Goal: Transaction & Acquisition: Purchase product/service

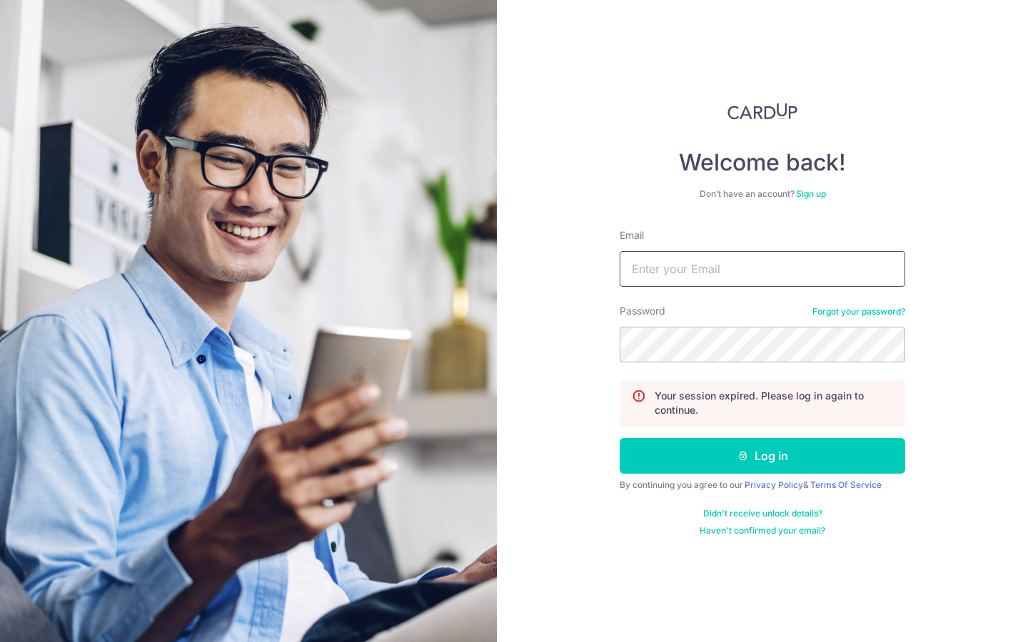
type input "[EMAIL_ADDRESS][DOMAIN_NAME]"
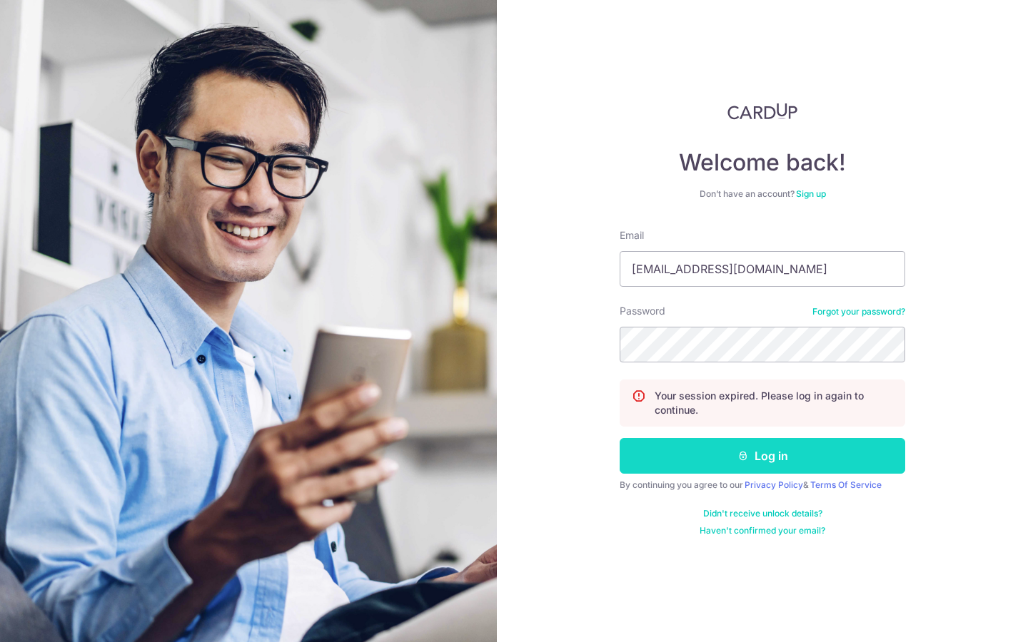
click at [768, 466] on button "Log in" at bounding box center [761, 456] width 285 height 36
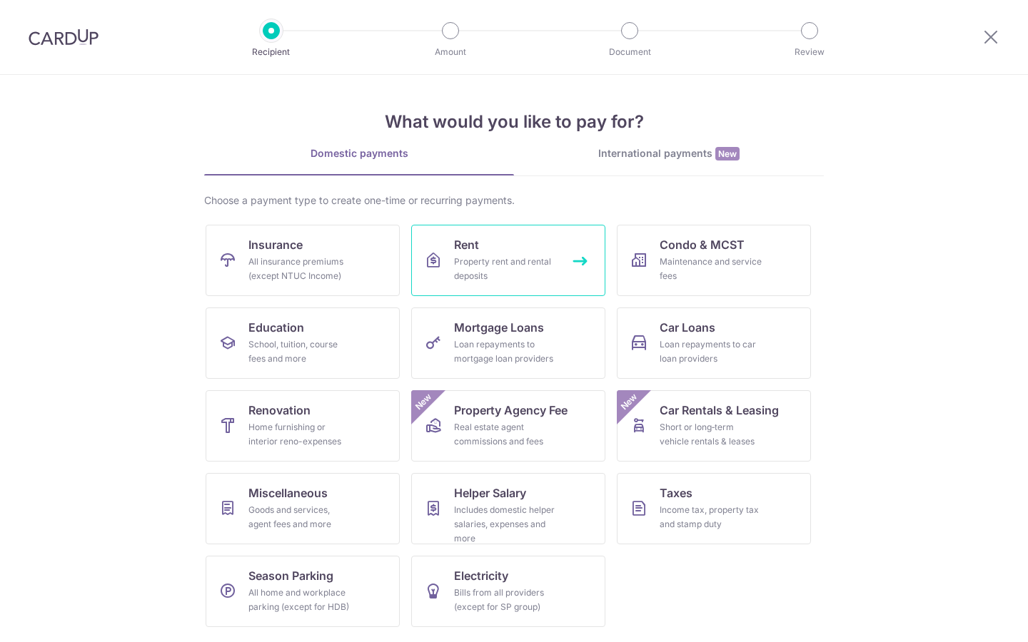
click at [525, 263] on div "Property rent and rental deposits" at bounding box center [505, 269] width 103 height 29
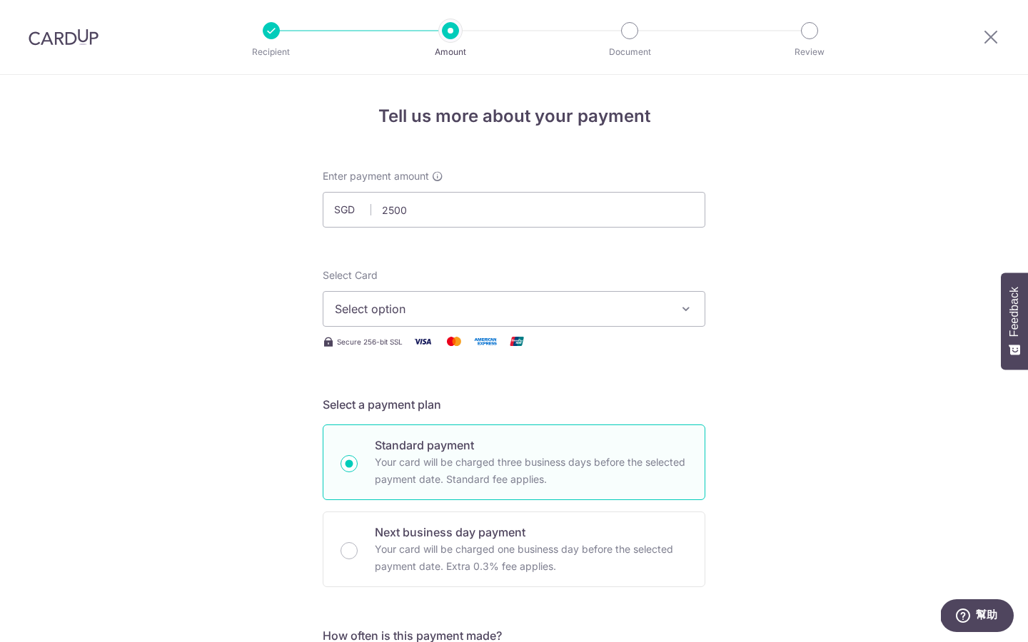
type input "2,500.00"
click at [432, 311] on span "Select option" at bounding box center [501, 308] width 333 height 17
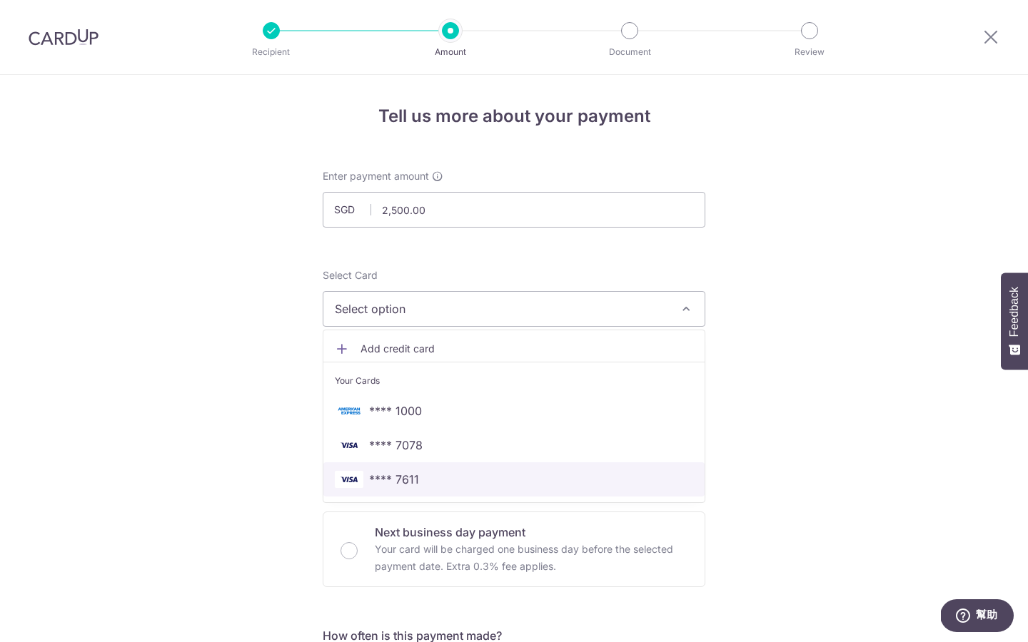
click at [430, 484] on span "**** 7611" at bounding box center [514, 479] width 358 height 17
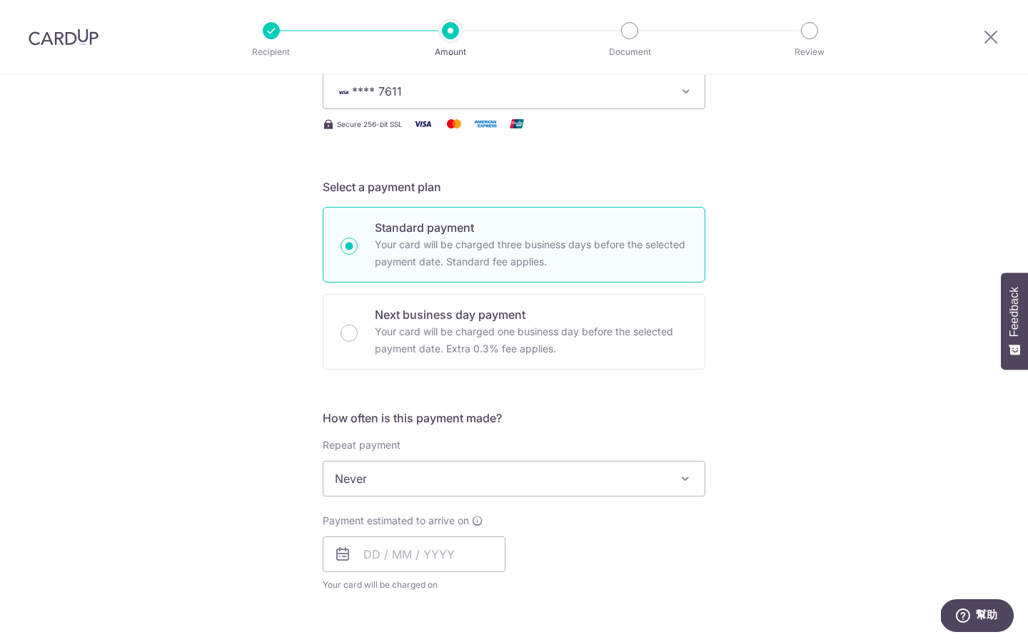
scroll to position [250, 0]
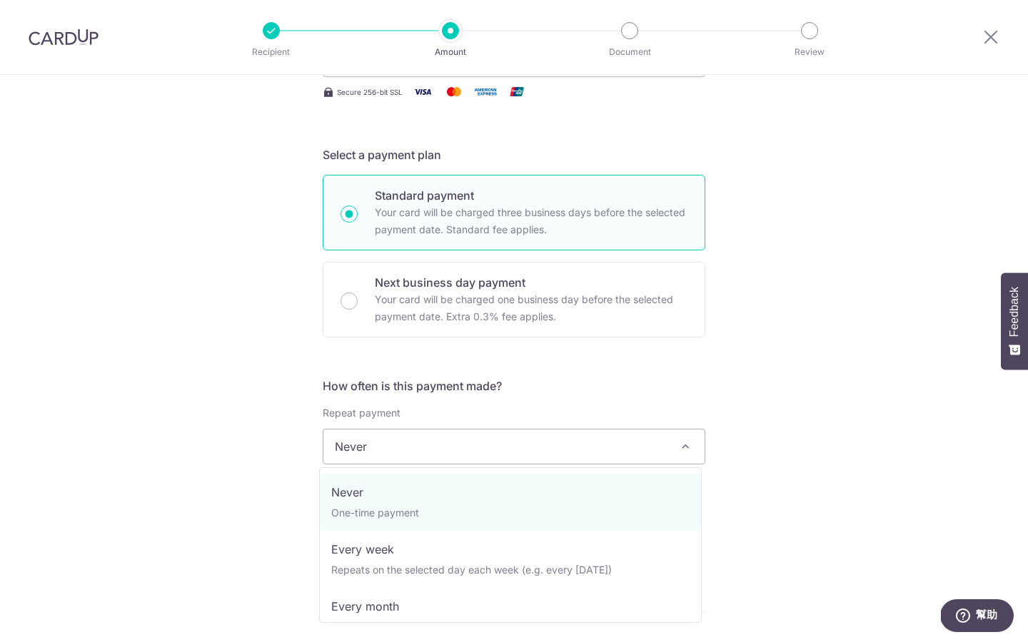
click at [642, 451] on span "Never" at bounding box center [513, 447] width 381 height 34
click at [798, 427] on div "Tell us more about your payment Enter payment amount SGD 2,500.00 2500.00 Selec…" at bounding box center [514, 470] width 1028 height 1291
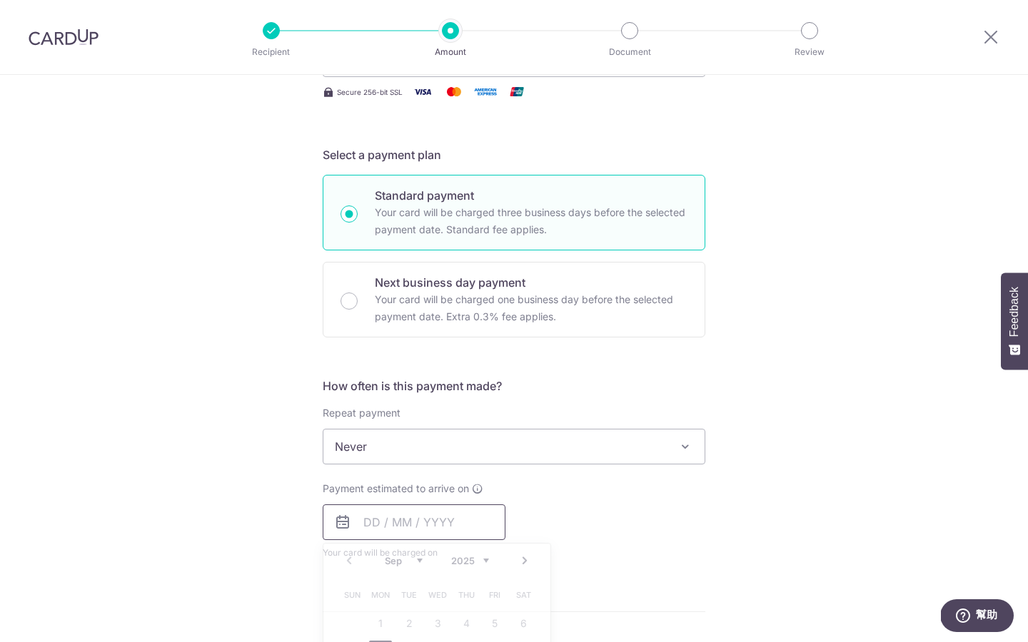
click at [420, 514] on input "text" at bounding box center [414, 523] width 183 height 36
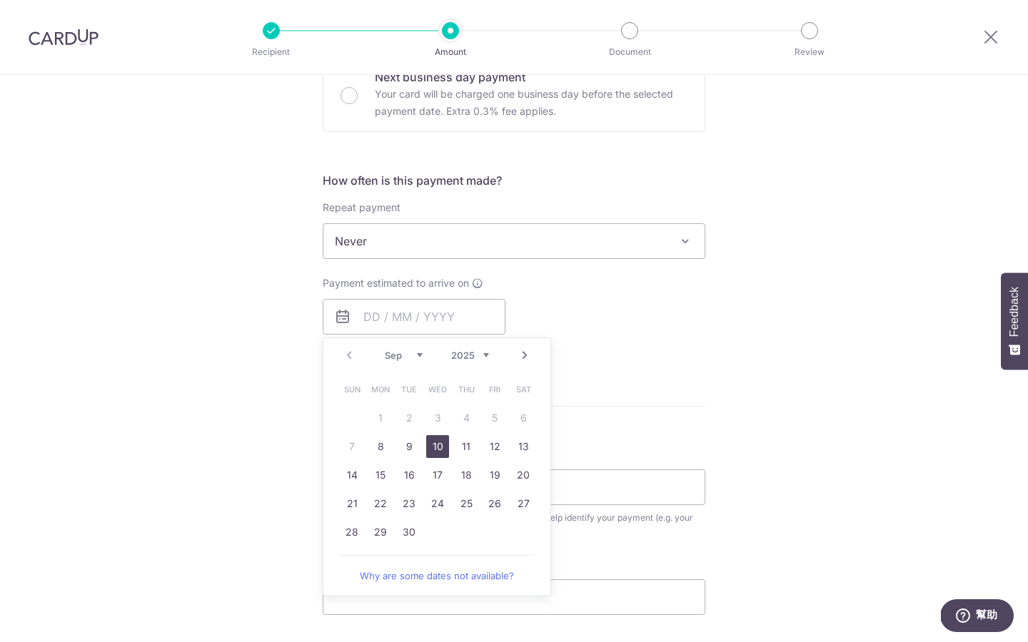
click at [437, 447] on link "10" at bounding box center [437, 446] width 23 height 23
type input "[DATE]"
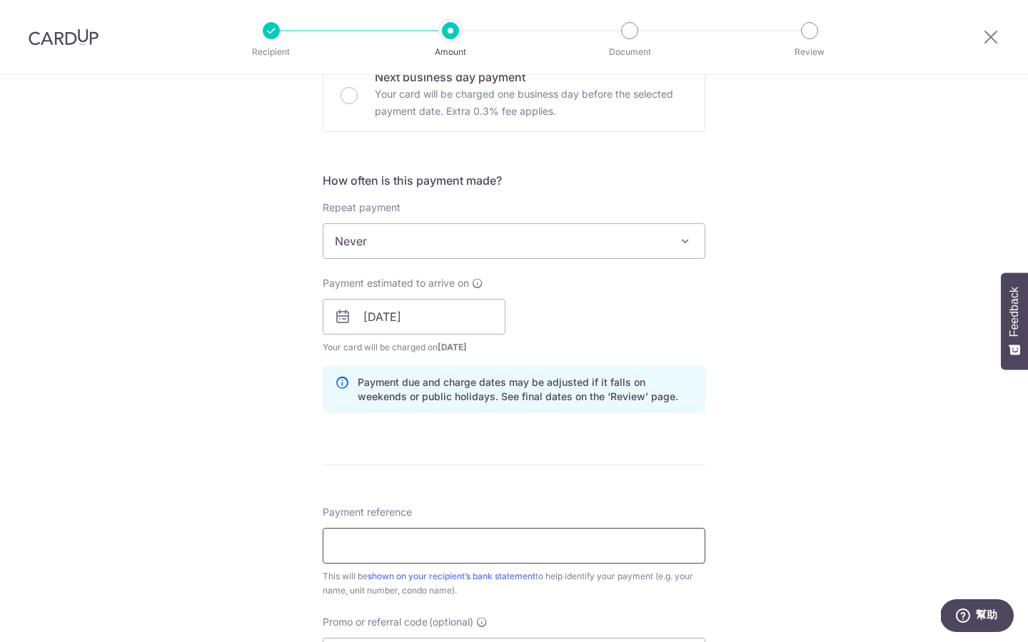
click at [474, 552] on input "Payment reference" at bounding box center [514, 546] width 383 height 36
click at [360, 542] on input "Payment reference" at bounding box center [514, 546] width 383 height 36
paste input "SCOOTCXL15"
type input "SCOOTCXL15"
drag, startPoint x: 427, startPoint y: 547, endPoint x: 160, endPoint y: 516, distance: 268.7
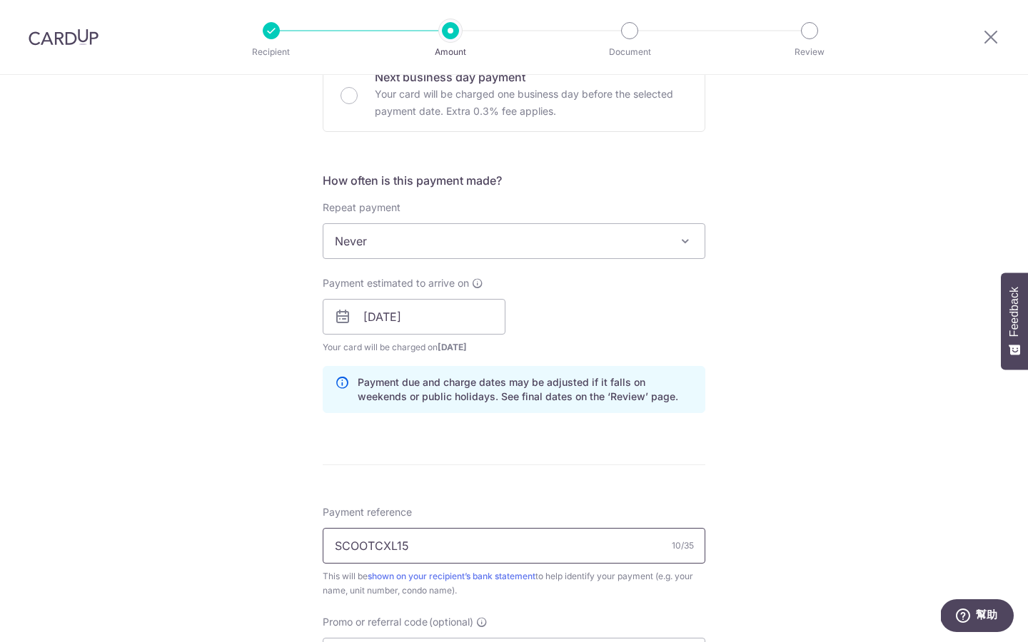
click at [160, 516] on div "Tell us more about your payment Enter payment amount SGD 2,500.00 2500.00 Selec…" at bounding box center [514, 294] width 1028 height 1349
click at [355, 544] on input "Payment reference" at bounding box center [514, 546] width 383 height 36
paste input "SCOOTCXL15"
type input "S"
type input "Sep to Oct 2025 rental"
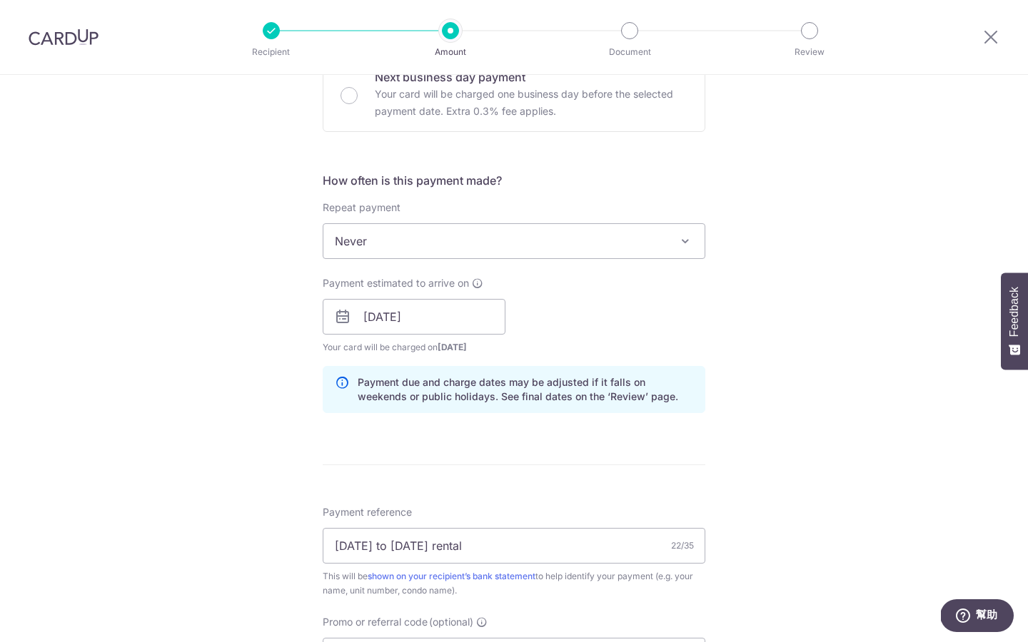
click at [799, 485] on div "Tell us more about your payment Enter payment amount SGD 2,500.00 2500.00 Selec…" at bounding box center [514, 294] width 1028 height 1349
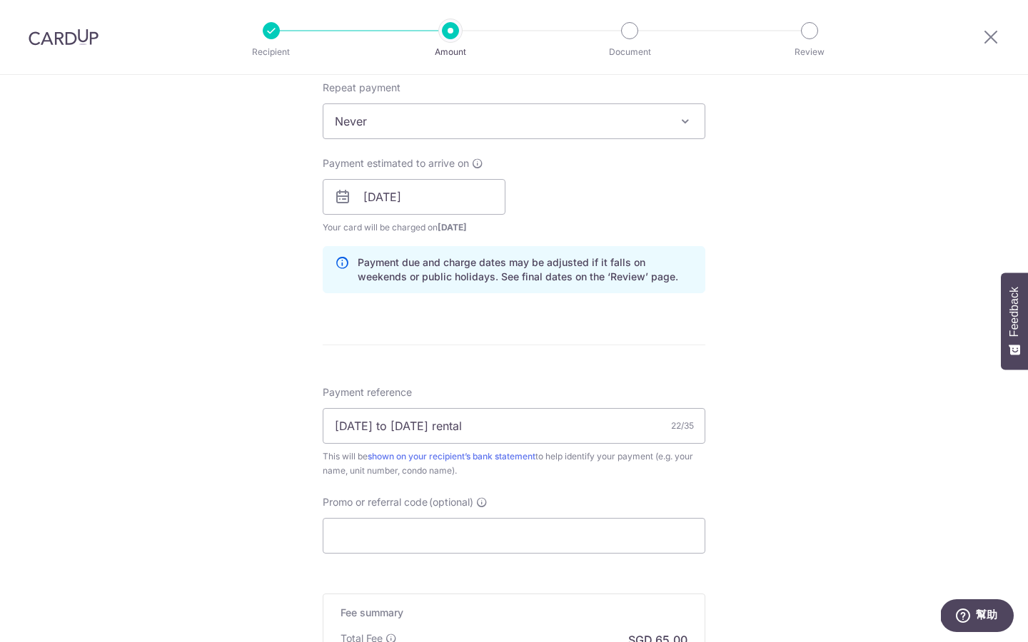
scroll to position [578, 0]
click at [574, 526] on input "Promo or referral code (optional)" at bounding box center [514, 533] width 383 height 36
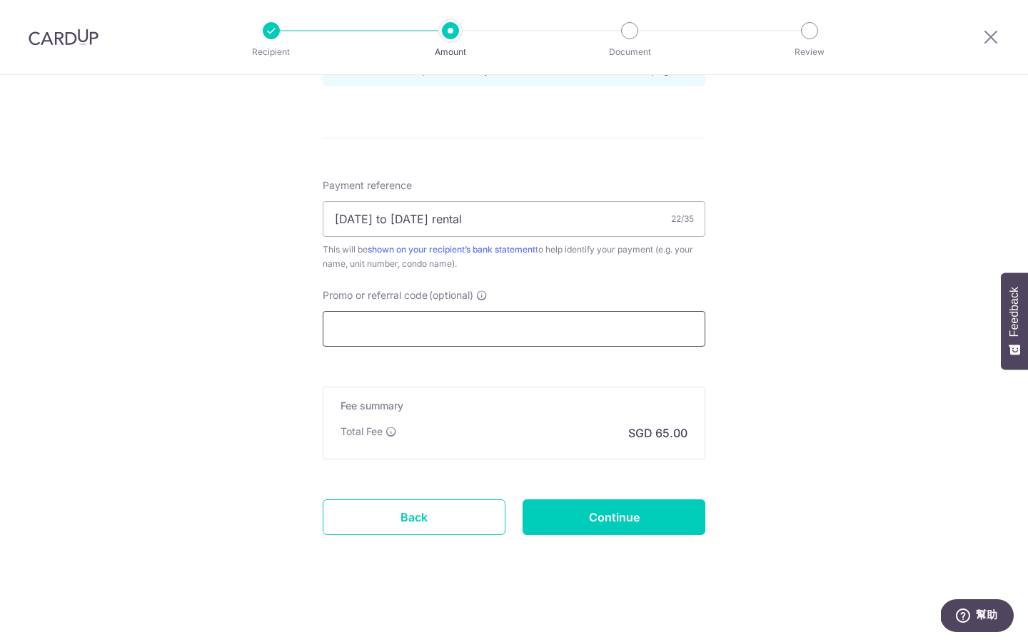
scroll to position [782, 0]
click at [478, 642] on div at bounding box center [514, 642] width 1028 height 0
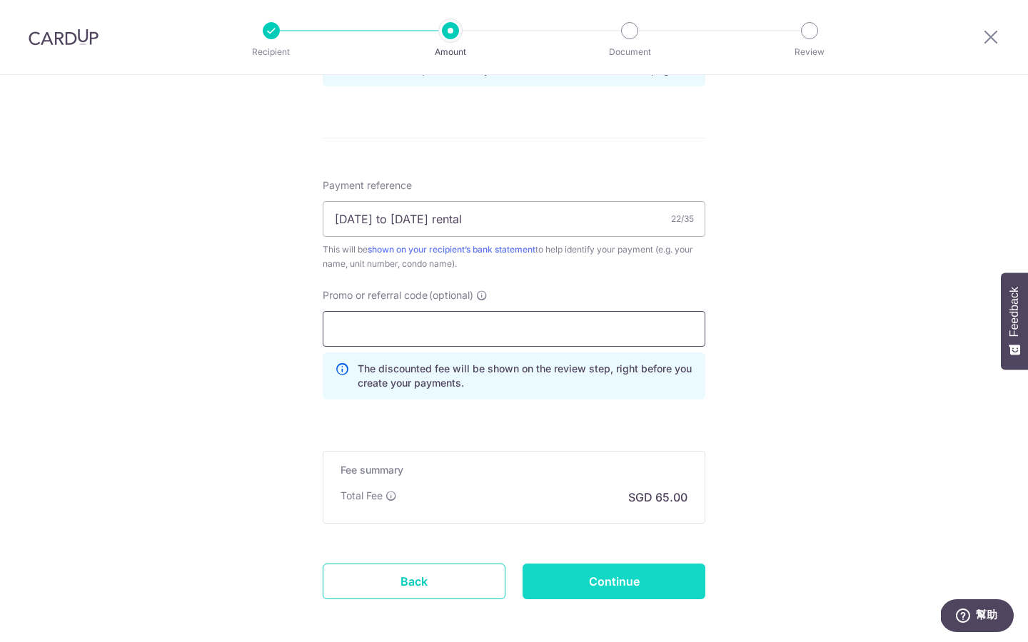
click at [569, 576] on input "Continue" at bounding box center [613, 582] width 183 height 36
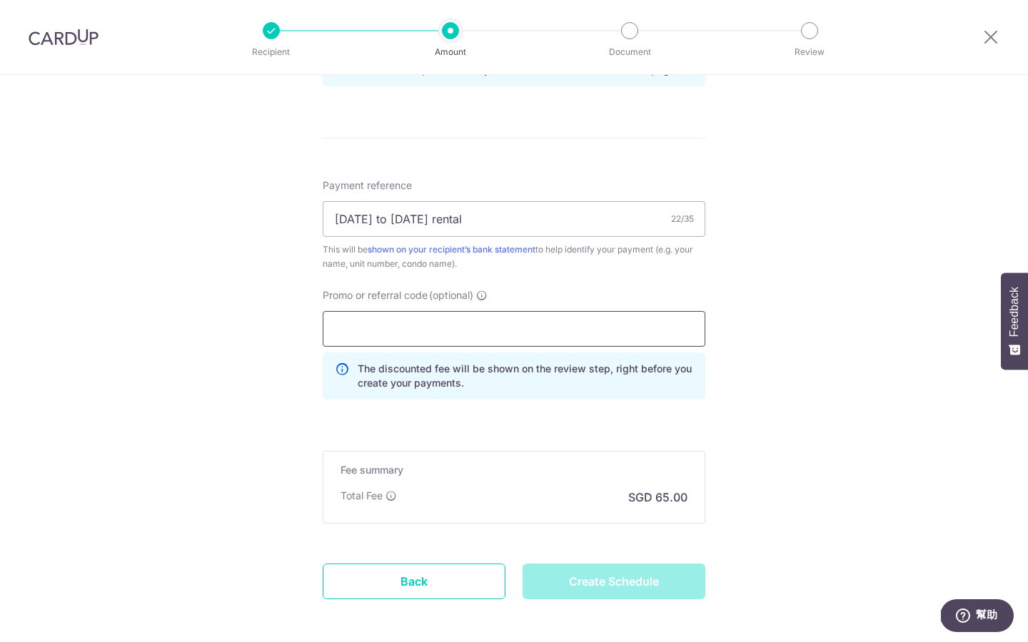
type input "Create Schedule"
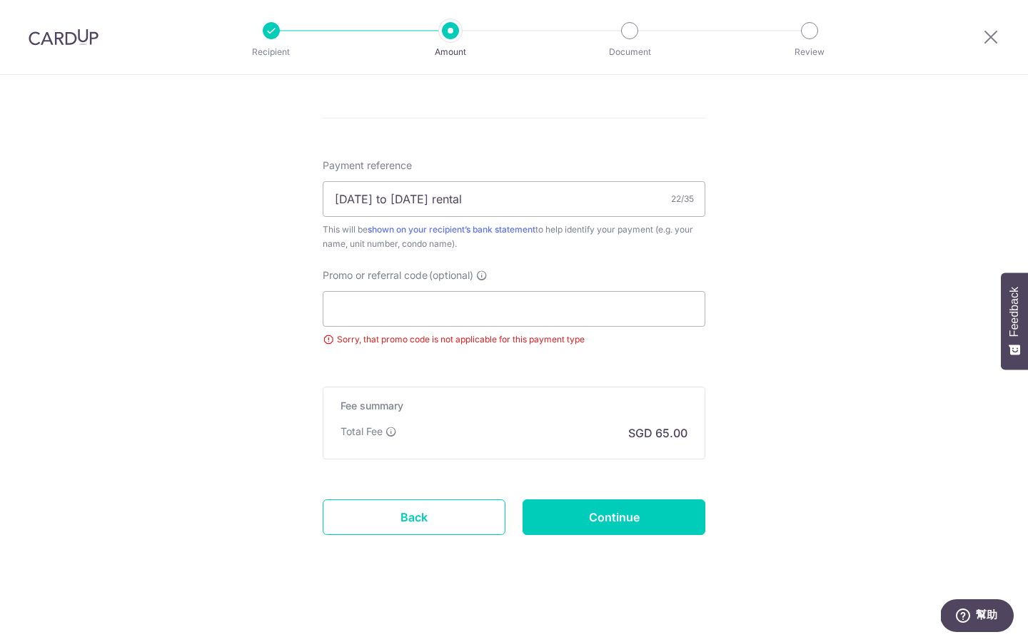
click at [662, 296] on input "Promo or referral code (optional)" at bounding box center [514, 309] width 383 height 36
click at [570, 310] on input "Promo or referral code (optional)" at bounding box center [514, 309] width 383 height 36
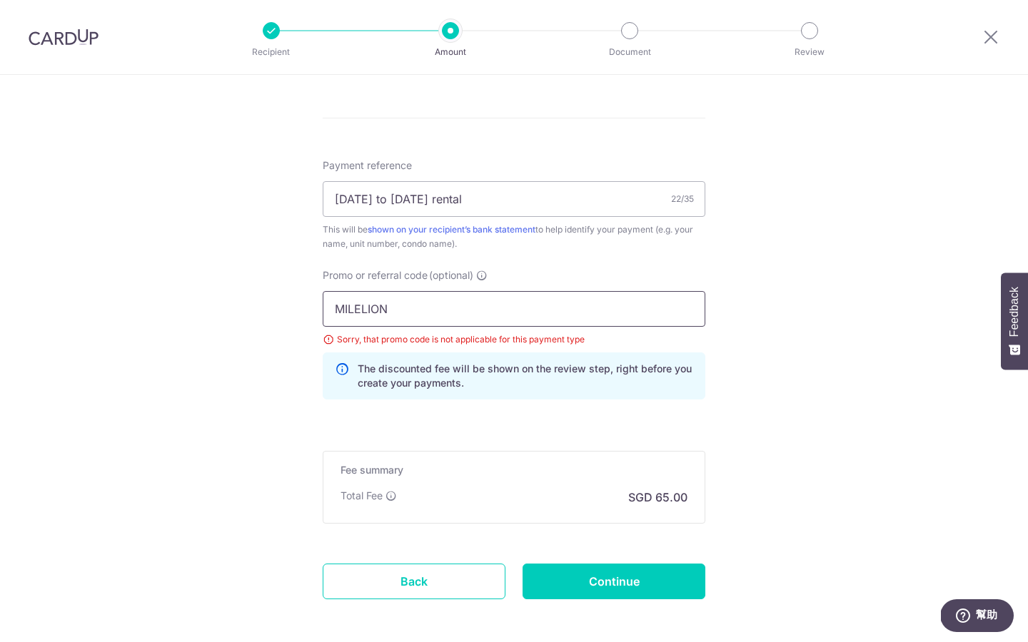
type input "MILELION"
click at [622, 583] on input "Continue" at bounding box center [613, 582] width 183 height 36
type input "Update Schedule"
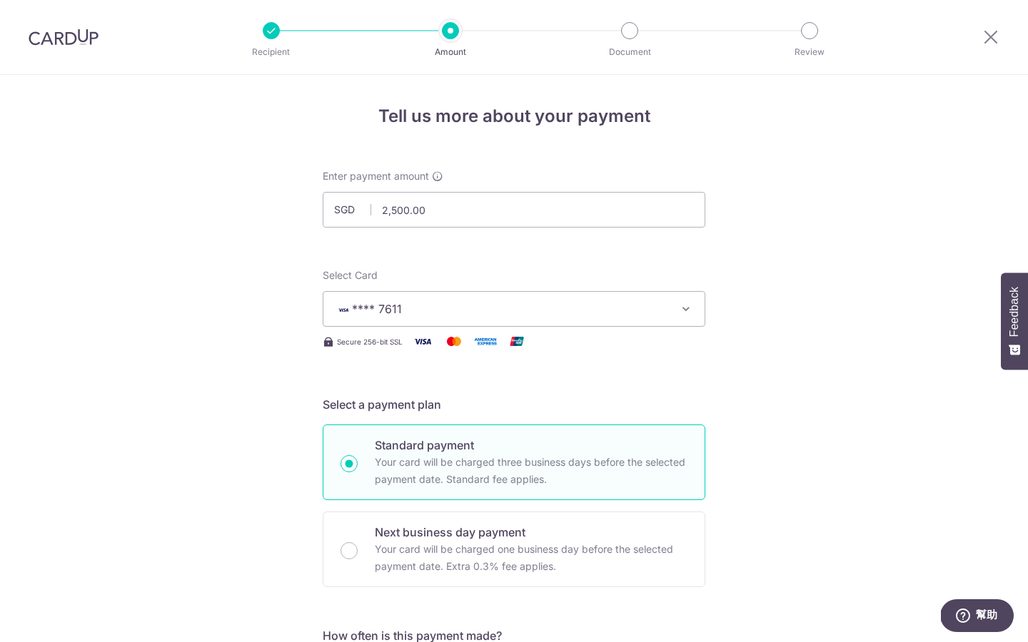
scroll to position [866, 0]
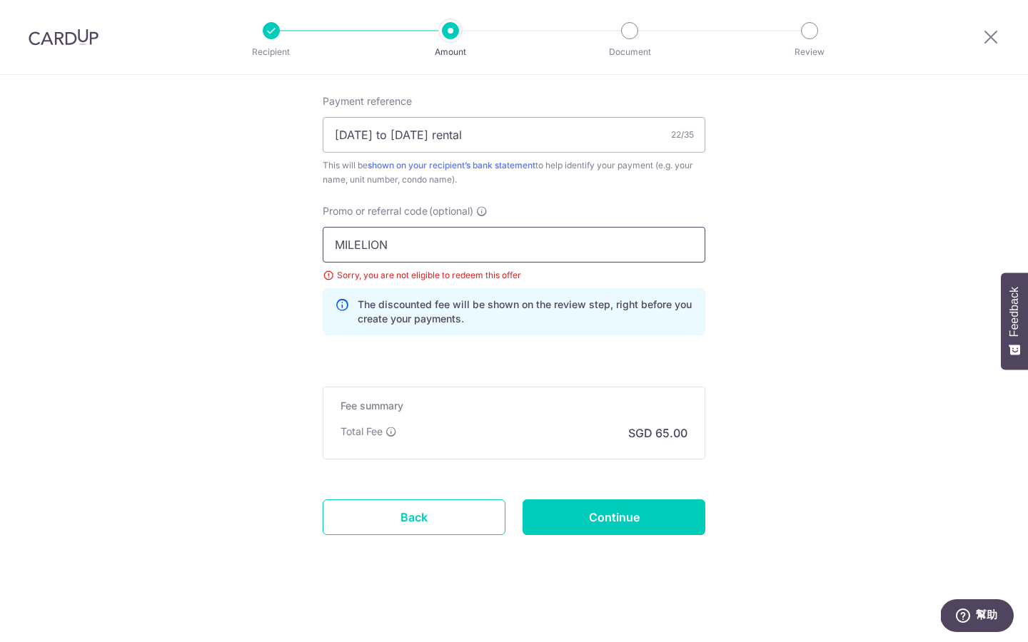
drag, startPoint x: 405, startPoint y: 245, endPoint x: 284, endPoint y: 224, distance: 122.4
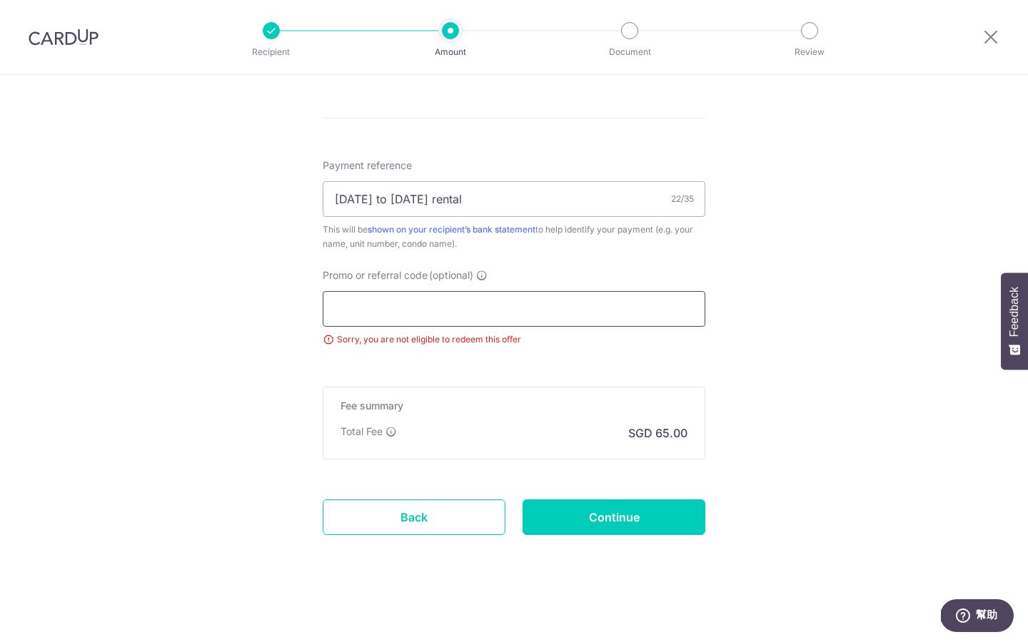
paste input "RENO25ONE"
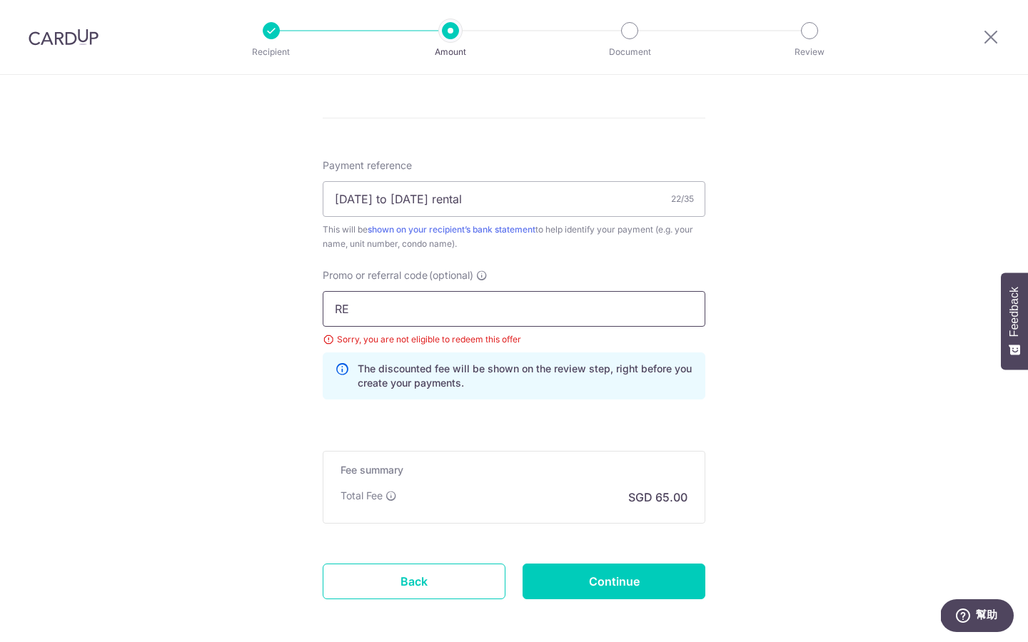
type input "R"
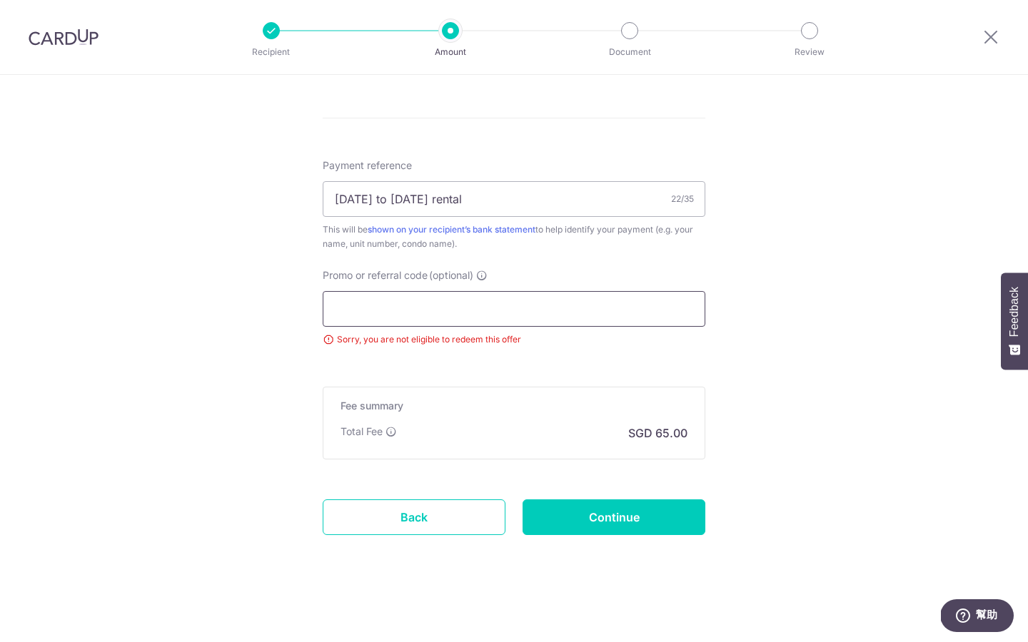
type input "Ｓ"
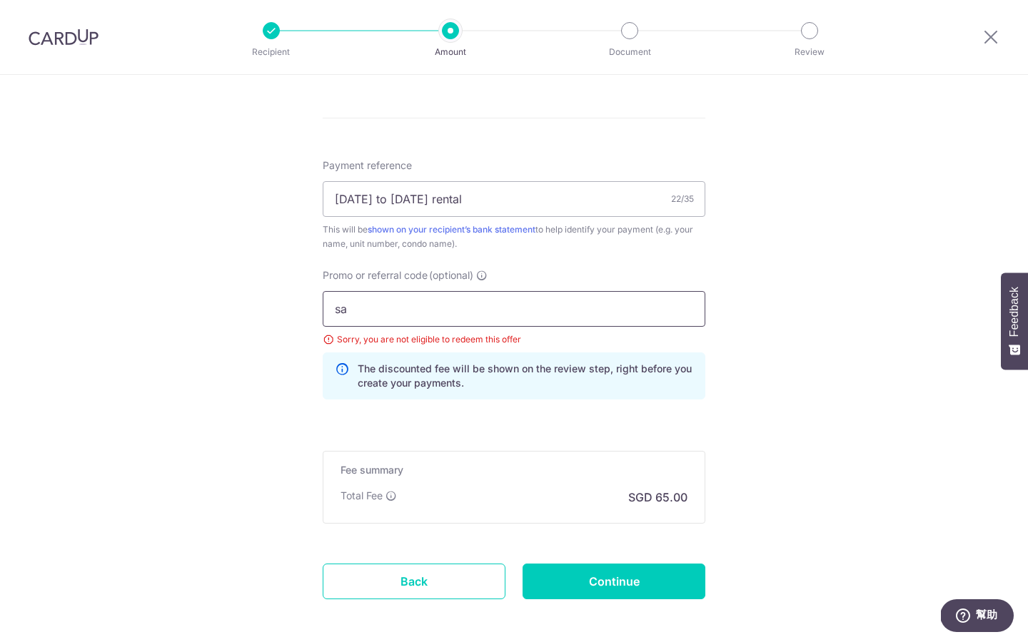
type input "s"
type input "SAVERENT179"
click at [657, 583] on input "Continue" at bounding box center [613, 582] width 183 height 36
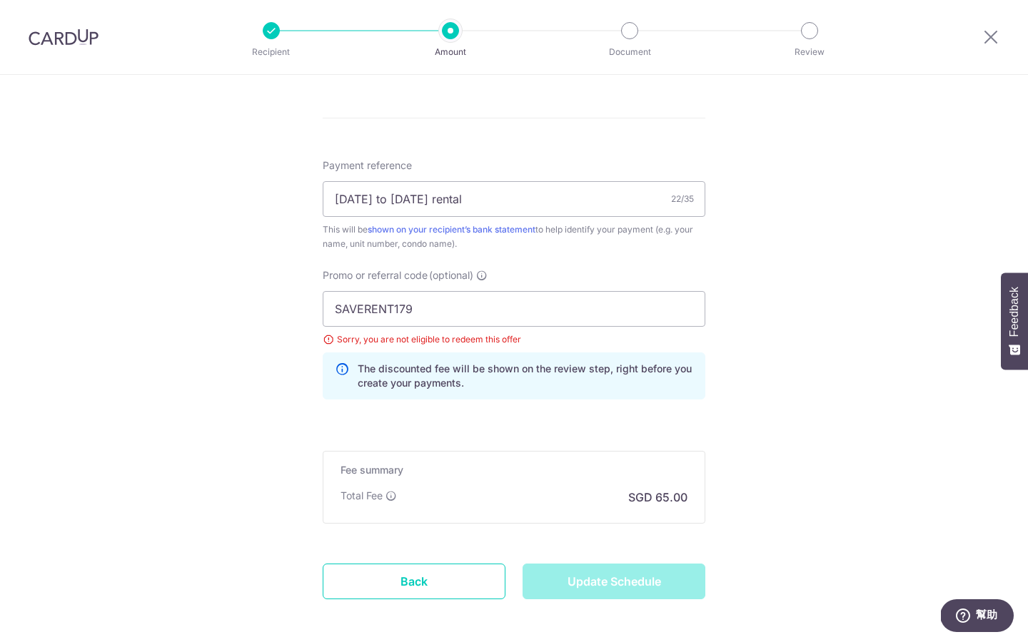
type input "Update Schedule"
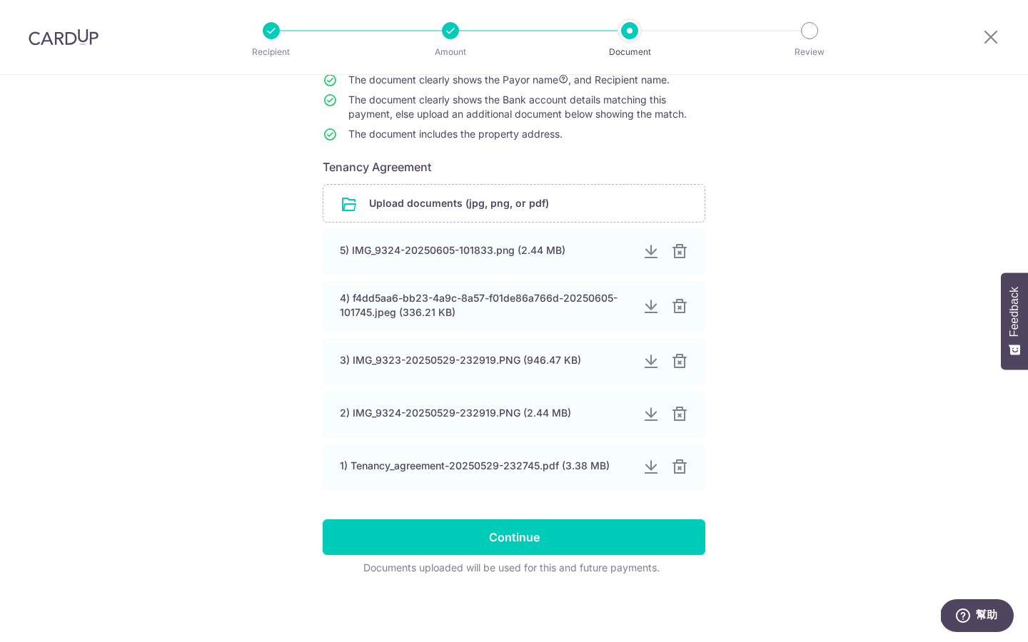
scroll to position [163, 0]
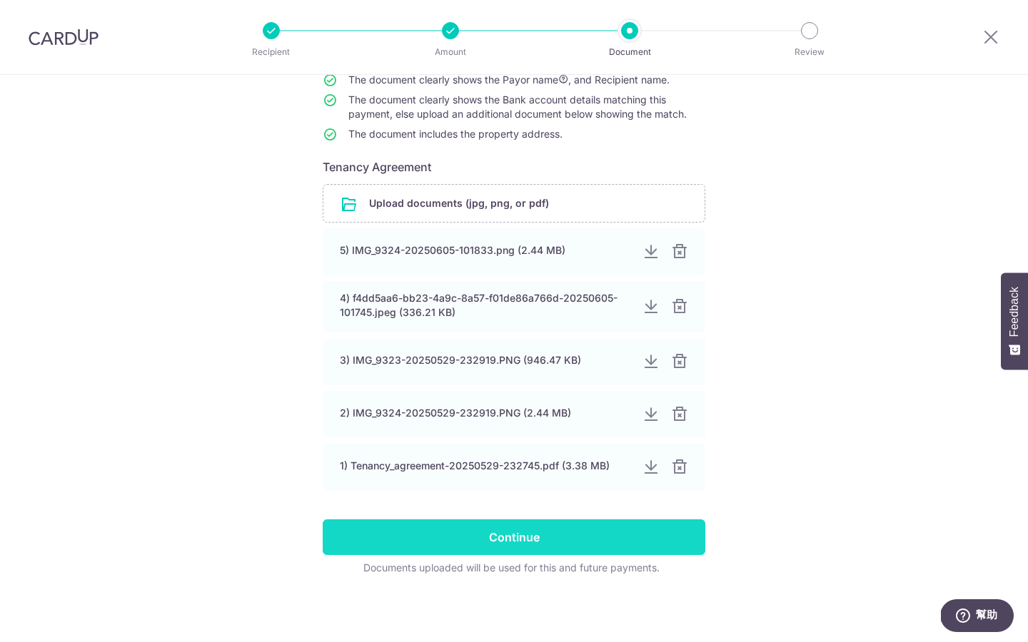
click at [622, 527] on input "Continue" at bounding box center [514, 538] width 383 height 36
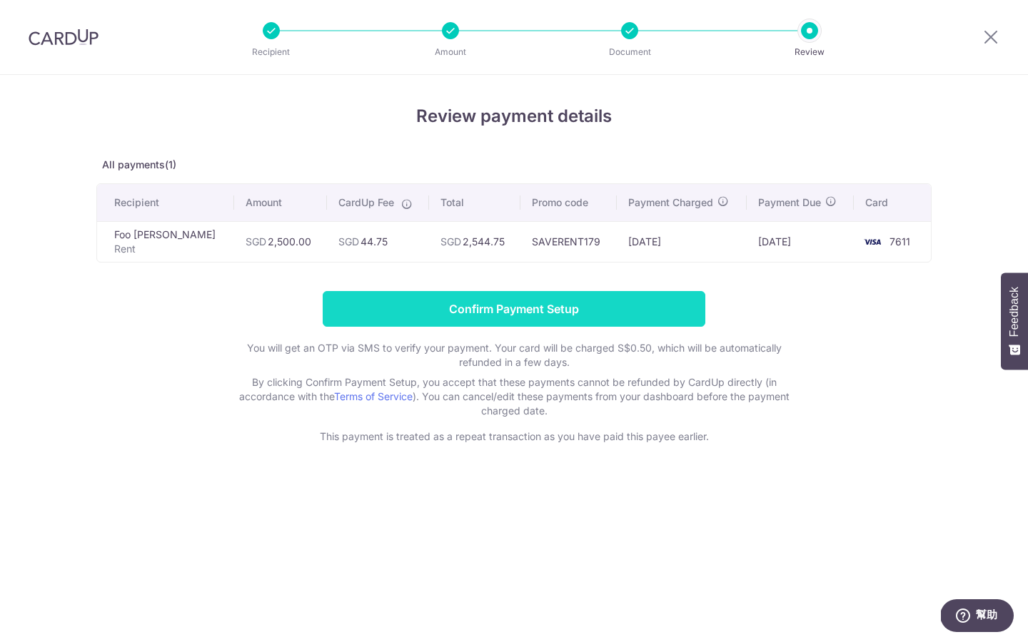
click at [582, 320] on input "Confirm Payment Setup" at bounding box center [514, 309] width 383 height 36
